Goal: Use online tool/utility: Utilize a website feature to perform a specific function

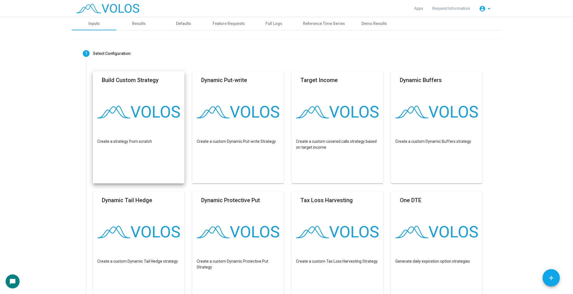
click at [121, 80] on mat-card-title "Build Custom Strategy" at bounding box center [130, 80] width 57 height 8
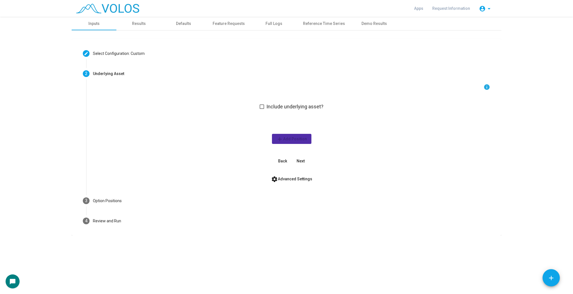
click at [300, 158] on button "Next" at bounding box center [301, 161] width 18 height 10
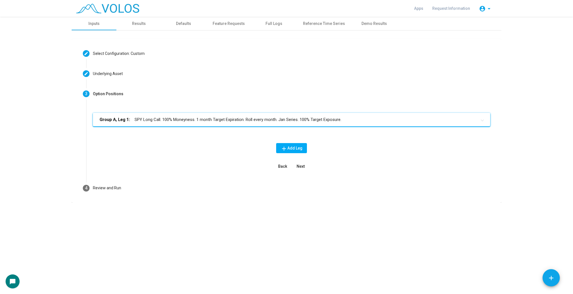
click at [244, 121] on mat-panel-title "Group A, Leg 1: SPY Long Call. 100% Moneyness. 1 month Target Expiration. Roll …" at bounding box center [288, 119] width 377 height 6
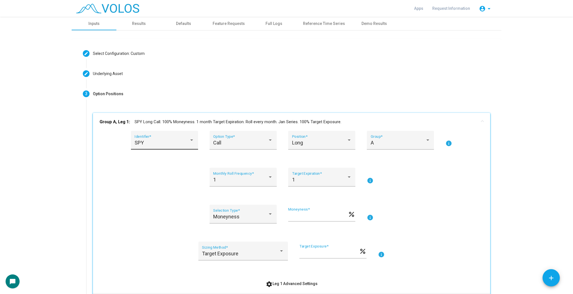
click at [175, 141] on div "SPY" at bounding box center [162, 143] width 55 height 6
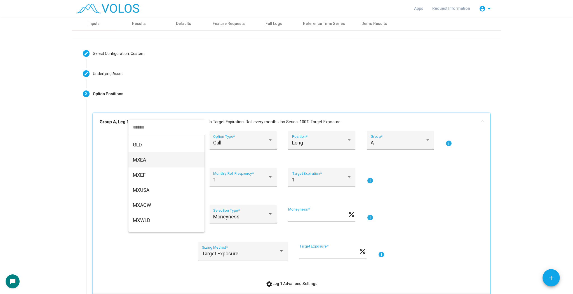
scroll to position [202, 0]
click at [176, 142] on span "GLD" at bounding box center [166, 137] width 67 height 15
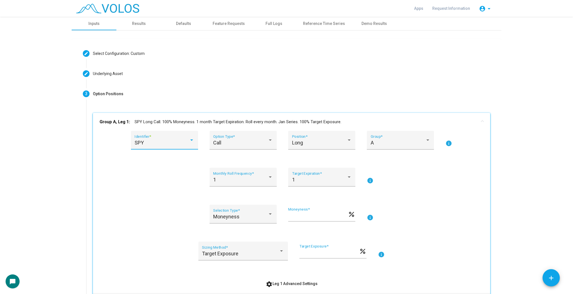
scroll to position [196, 0]
click at [311, 146] on div "Long Position *" at bounding box center [322, 142] width 60 height 15
click at [303, 156] on span "Short" at bounding box center [320, 157] width 60 height 15
click at [240, 143] on div "Call" at bounding box center [240, 143] width 55 height 6
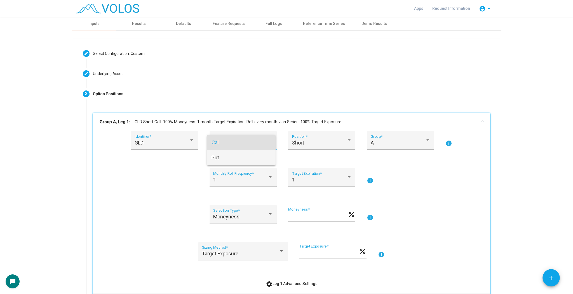
click at [246, 155] on span "Put" at bounding box center [242, 157] width 60 height 15
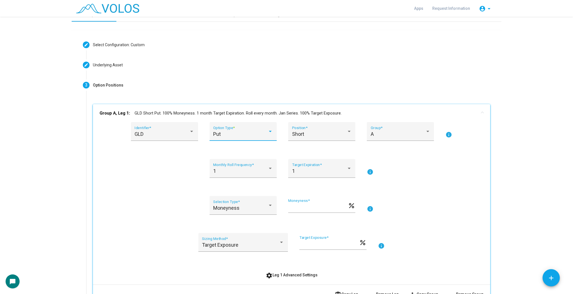
scroll to position [22, 0]
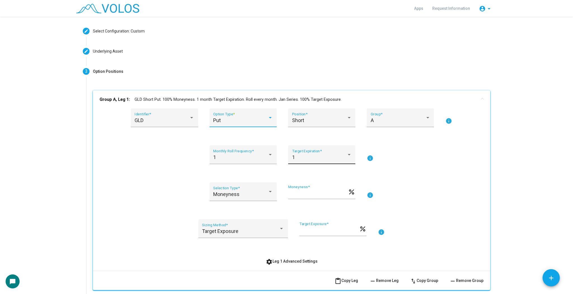
click at [308, 156] on div "1" at bounding box center [319, 158] width 55 height 6
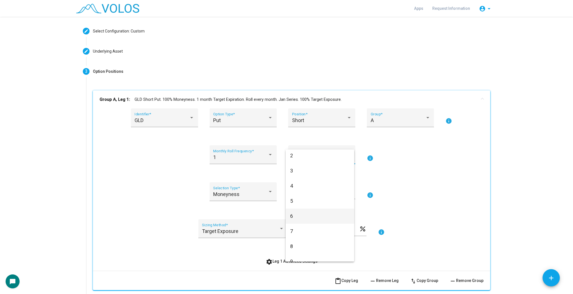
scroll to position [45, 0]
click at [310, 193] on span "6" at bounding box center [320, 187] width 60 height 15
drag, startPoint x: 406, startPoint y: 172, endPoint x: 302, endPoint y: 155, distance: 105.2
click at [405, 172] on div "GLD Identifier * Put Option Type * Short Position * A Group * info 1 Monthly Ro…" at bounding box center [292, 187] width 384 height 158
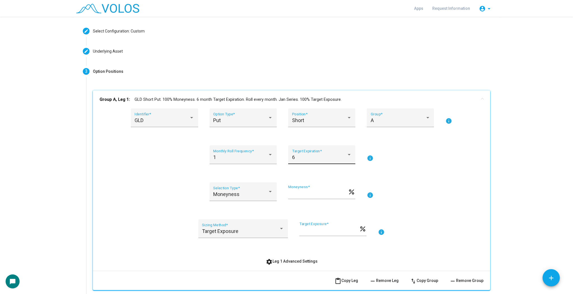
click at [302, 155] on div "6" at bounding box center [319, 158] width 55 height 6
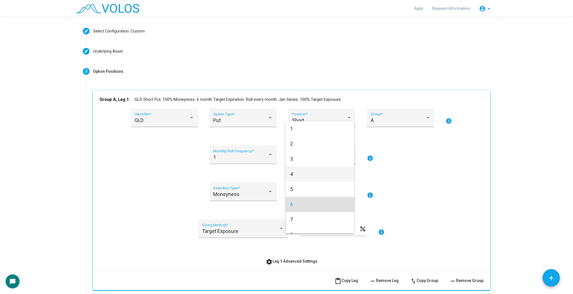
scroll to position [0, 0]
click at [411, 165] on div at bounding box center [286, 147] width 573 height 294
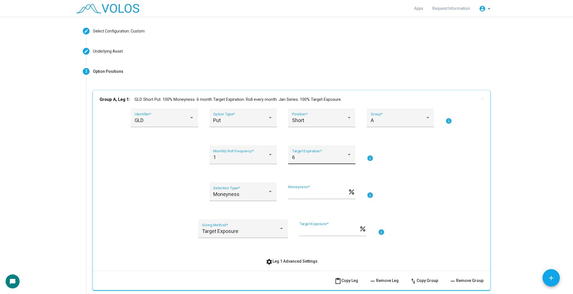
click at [301, 157] on div "6" at bounding box center [319, 158] width 55 height 6
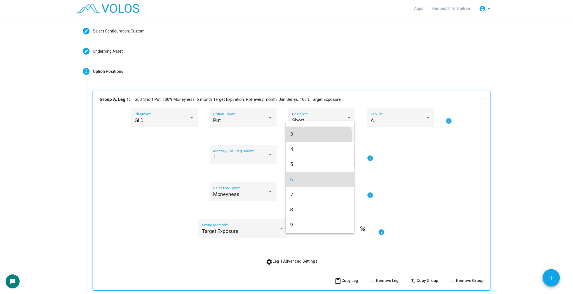
click at [315, 137] on span "3" at bounding box center [320, 134] width 60 height 15
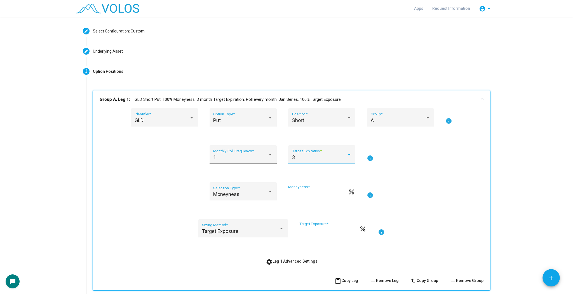
click at [258, 159] on div "1" at bounding box center [240, 158] width 55 height 6
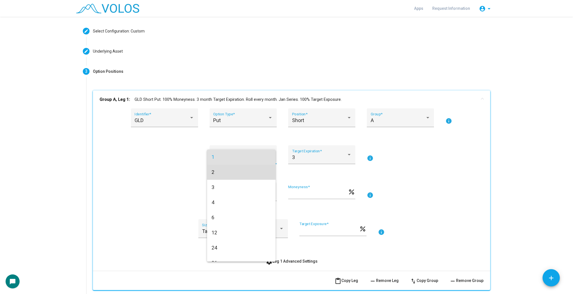
click at [245, 170] on span "2" at bounding box center [242, 172] width 60 height 15
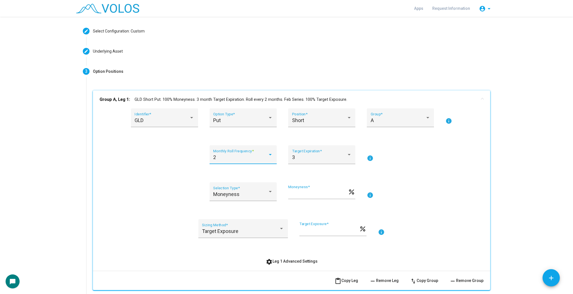
click at [447, 176] on div "GLD Identifier * Put Option Type * Short Position * A Group * info 2 Monthly Ro…" at bounding box center [292, 187] width 384 height 158
click at [295, 100] on mat-panel-title "Group A, Leg 1: GLD Short Put. 100% Moneyness. 3 month Target Expiration. Roll …" at bounding box center [288, 99] width 377 height 6
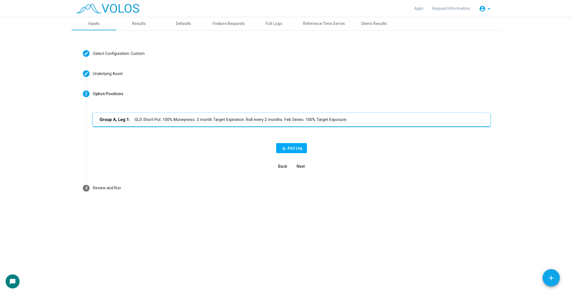
scroll to position [0, 0]
click at [304, 123] on mat-expansion-panel-header "Group A, Leg 1: GLD Short Put. 100% Moneyness. 3 month Target Expiration. Roll …" at bounding box center [291, 119] width 397 height 13
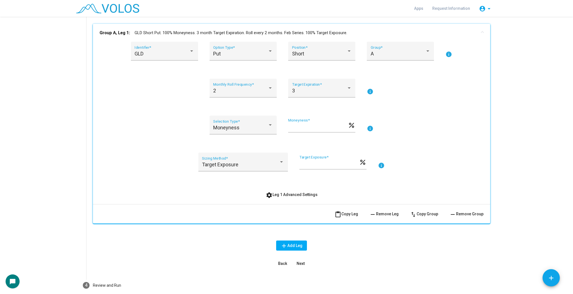
scroll to position [90, 0]
click at [346, 214] on span "content_paste Copy Leg" at bounding box center [347, 213] width 24 height 4
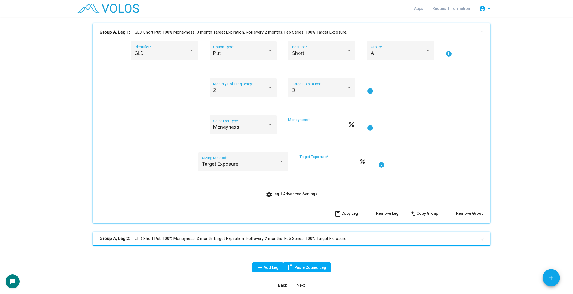
click at [328, 34] on mat-panel-title "Group A, Leg 1: GLD Short Put. 100% Moneyness. 3 month Target Expiration. Roll …" at bounding box center [288, 32] width 377 height 6
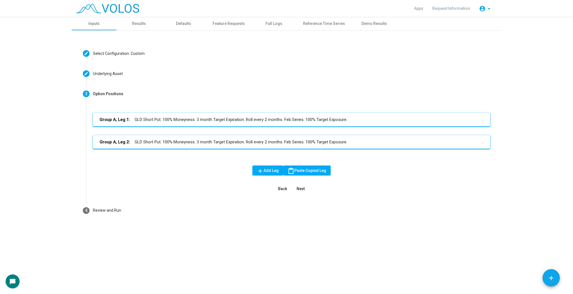
click at [275, 142] on mat-panel-title "Group A, Leg 2: GLD Short Put. 100% Moneyness. 3 month Target Expiration. Roll …" at bounding box center [288, 142] width 377 height 6
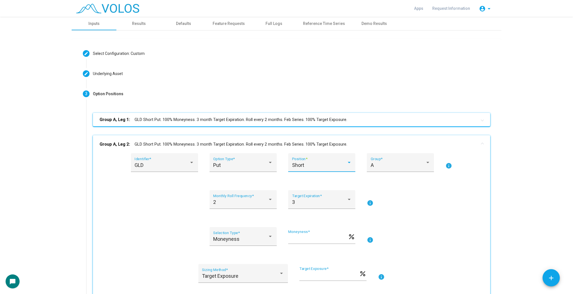
click at [315, 162] on div "Short" at bounding box center [319, 165] width 55 height 6
click at [304, 151] on span "Long" at bounding box center [320, 149] width 60 height 15
click at [245, 166] on div "Put" at bounding box center [240, 165] width 55 height 6
click at [231, 151] on span "Call" at bounding box center [242, 149] width 60 height 15
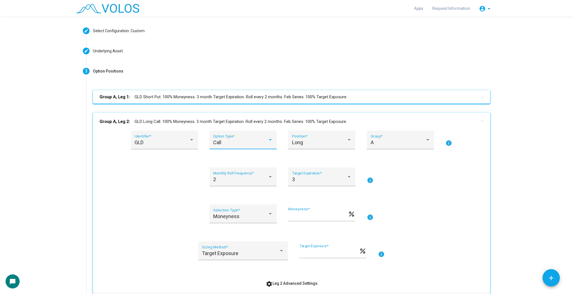
scroll to position [67, 0]
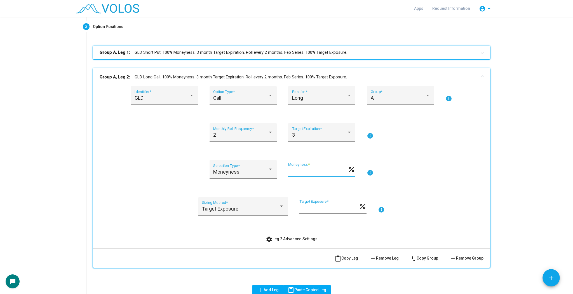
drag, startPoint x: 302, startPoint y: 174, endPoint x: 283, endPoint y: 172, distance: 18.8
click at [283, 172] on div "Moneyness Selection Type * *** Moneyness * percent info" at bounding box center [292, 172] width 384 height 25
click at [317, 202] on div "*** Target Exposure *" at bounding box center [330, 206] width 60 height 14
click at [301, 206] on input "***" at bounding box center [330, 209] width 60 height 6
type input "***"
